Goal: Check status

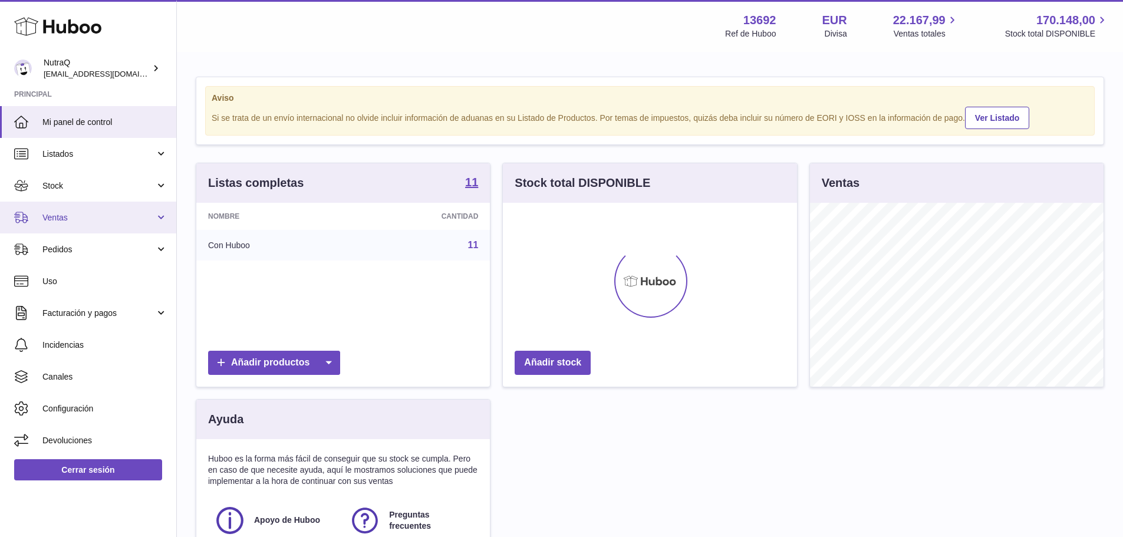
scroll to position [184, 294]
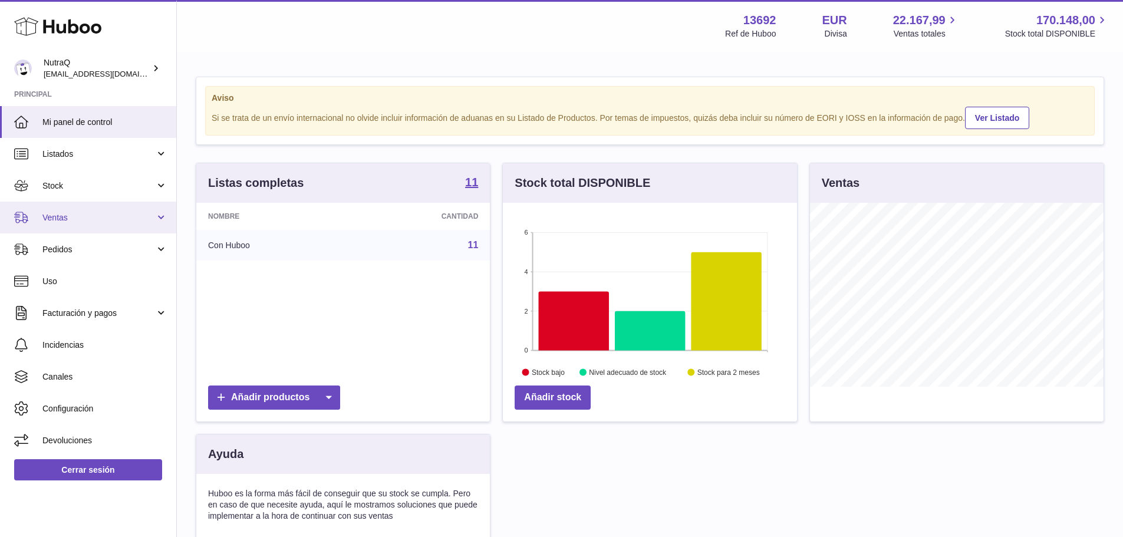
drag, startPoint x: 123, startPoint y: 216, endPoint x: 121, endPoint y: 223, distance: 6.7
click at [123, 216] on span "Ventas" at bounding box center [98, 217] width 113 height 11
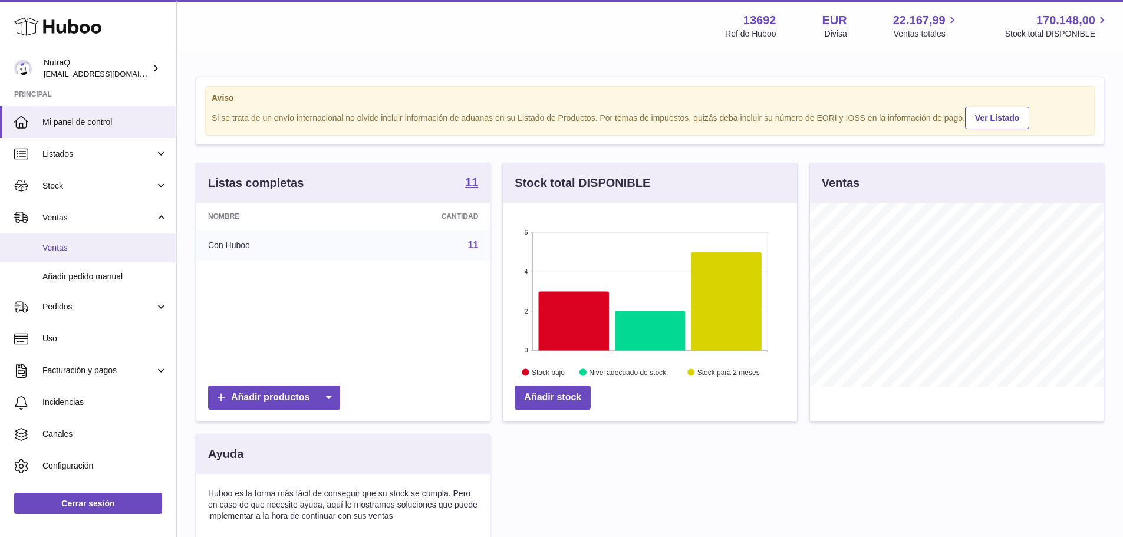
click at [110, 243] on span "Ventas" at bounding box center [104, 247] width 125 height 11
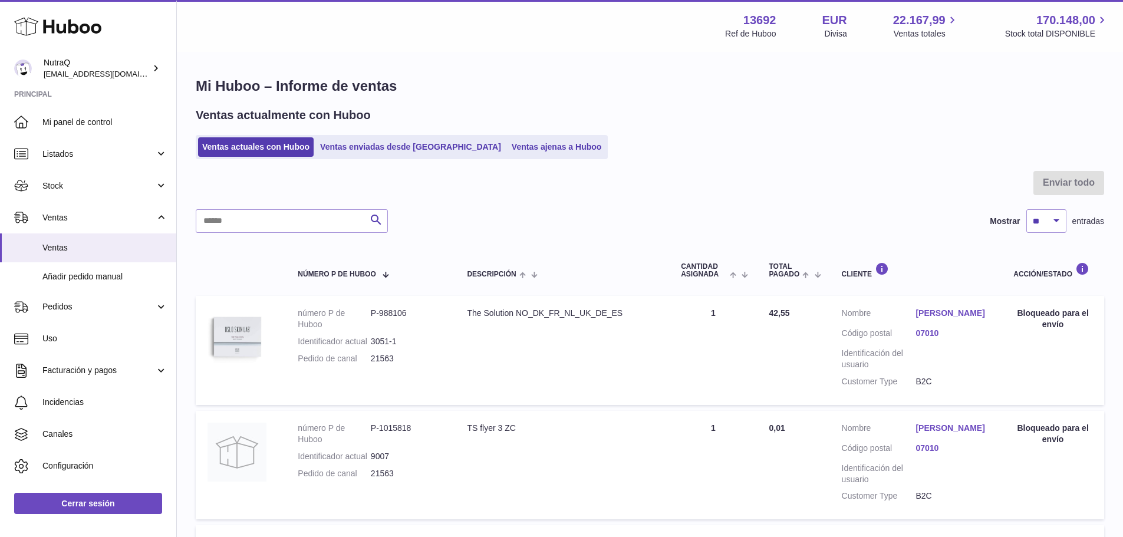
click at [379, 137] on ul "Ventas actuales con Huboo Ventas enviadas desde [GEOGRAPHIC_DATA] Ventas ajenas…" at bounding box center [402, 147] width 412 height 24
click at [382, 145] on link "Ventas enviadas desde [GEOGRAPHIC_DATA]" at bounding box center [410, 146] width 189 height 19
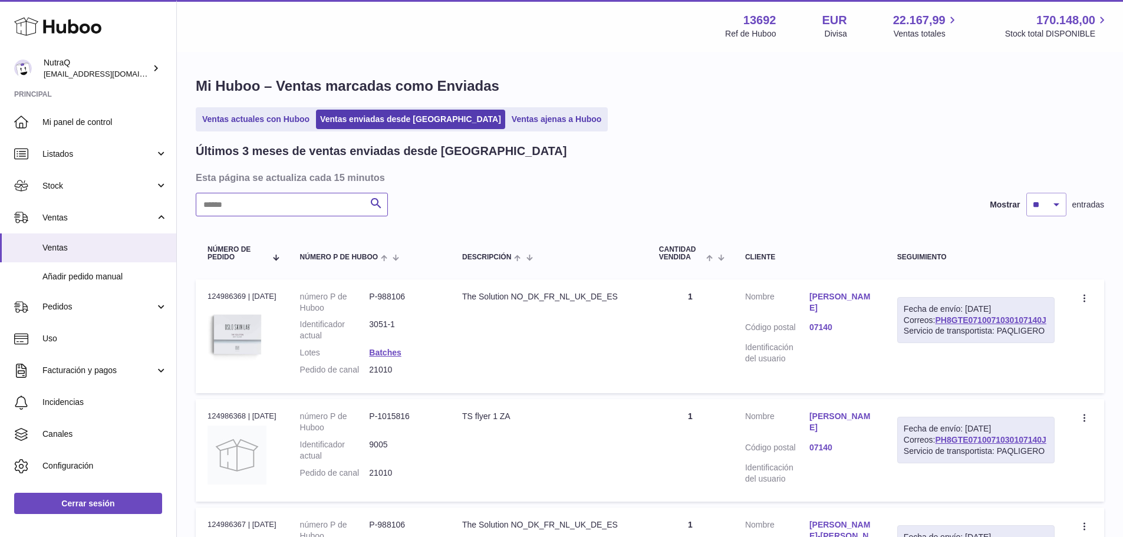
click at [328, 200] on input "text" at bounding box center [292, 205] width 192 height 24
paste input "**********"
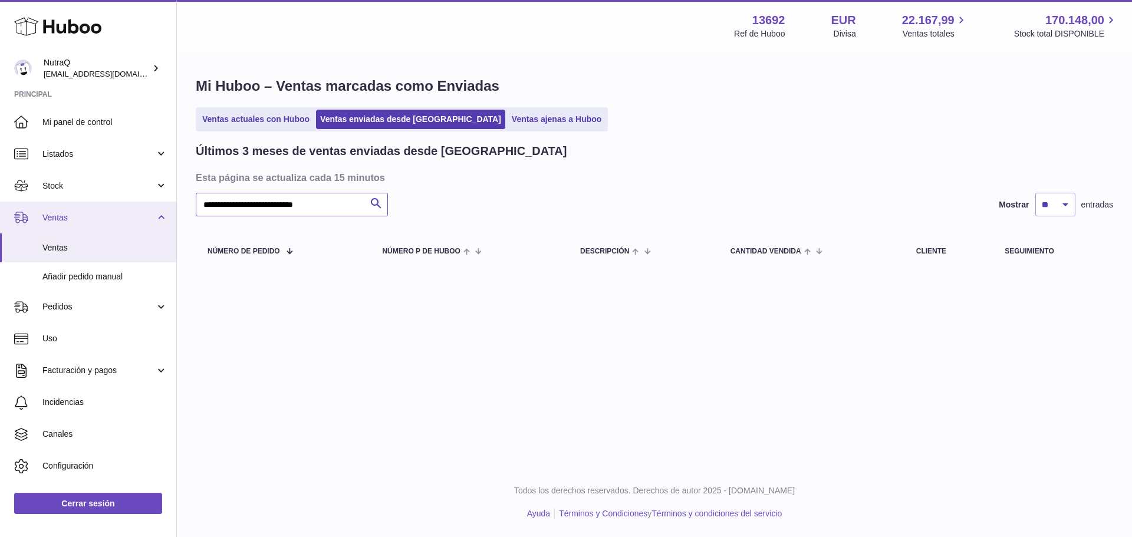
drag, startPoint x: 222, startPoint y: 199, endPoint x: 0, endPoint y: 216, distance: 222.4
click at [0, 216] on div "Huboo NutraQ internalAdmin-13692@internal.huboo.com Principal Mi panel de contr…" at bounding box center [566, 268] width 1132 height 537
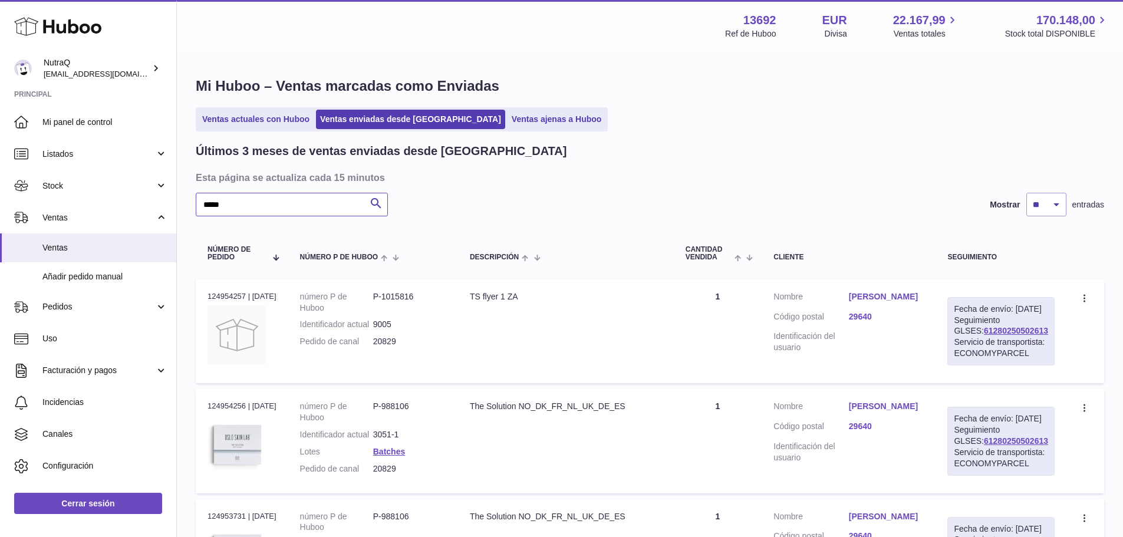
type input "*****"
drag, startPoint x: 1042, startPoint y: 342, endPoint x: 969, endPoint y: 342, distance: 73.7
click at [969, 342] on div "Fecha de envío: 19º sep. 2025 Seguimiento GLSES: 61280250502613 Servicio de tra…" at bounding box center [1001, 331] width 107 height 68
copy link "61280250502613"
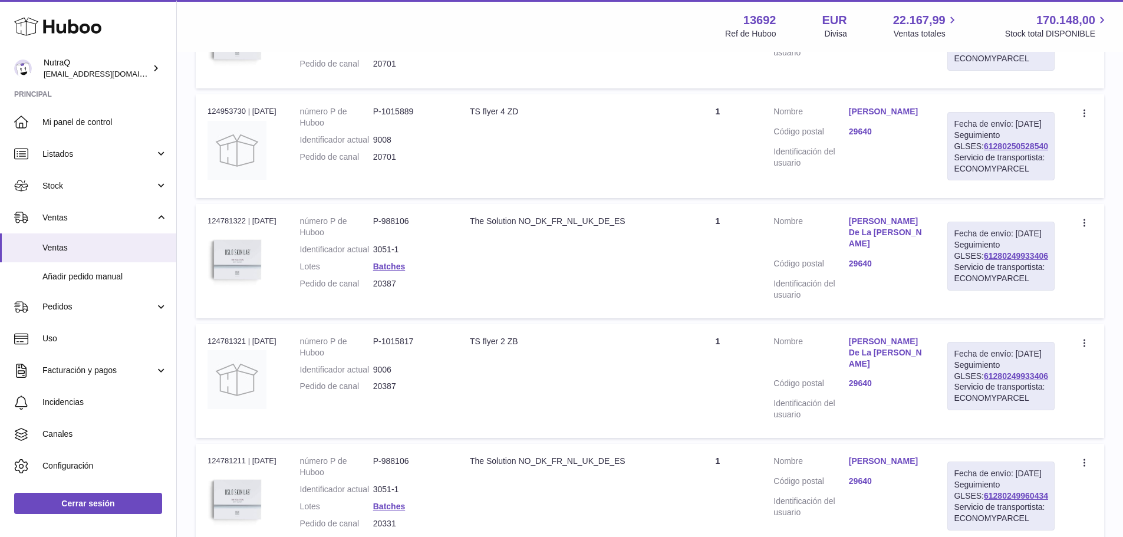
scroll to position [531, 0]
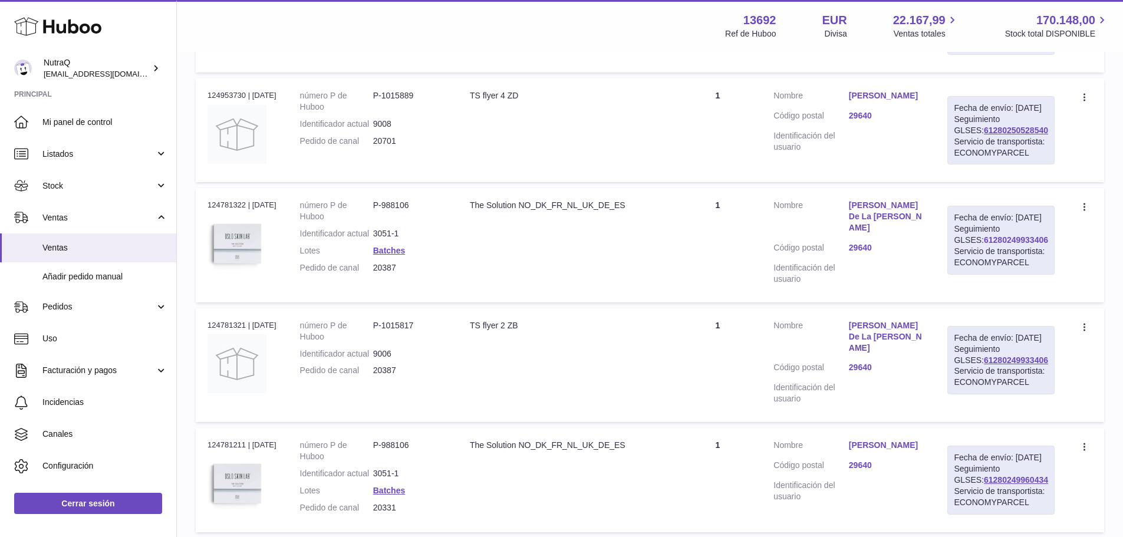
drag, startPoint x: 1043, startPoint y: 338, endPoint x: 967, endPoint y: 344, distance: 76.2
click at [967, 274] on div "Fecha de envío: 16º sep. 2025 Seguimiento GLSES: 61280249933406 Servicio de tra…" at bounding box center [1001, 240] width 107 height 68
copy link "61280249933406"
